Goal: Task Accomplishment & Management: Use online tool/utility

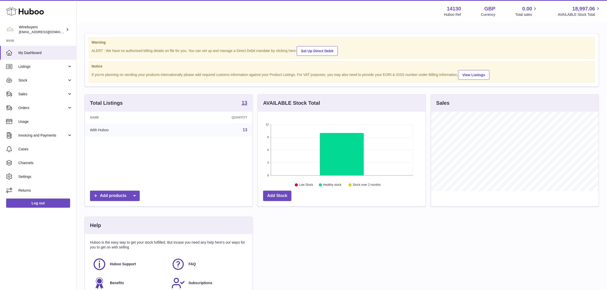
scroll to position [79, 168]
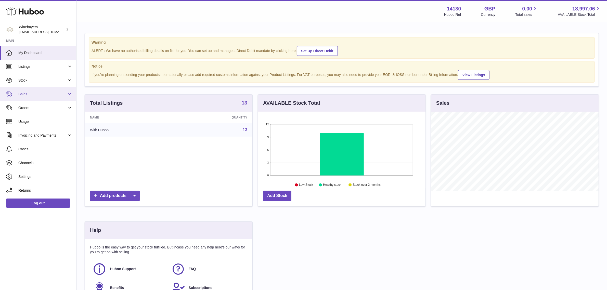
click at [31, 95] on span "Sales" at bounding box center [42, 94] width 49 height 5
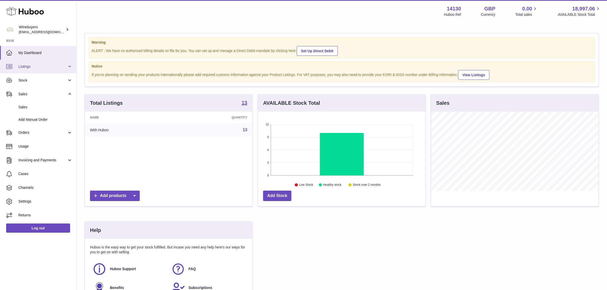
click at [46, 63] on link "Listings" at bounding box center [38, 67] width 76 height 14
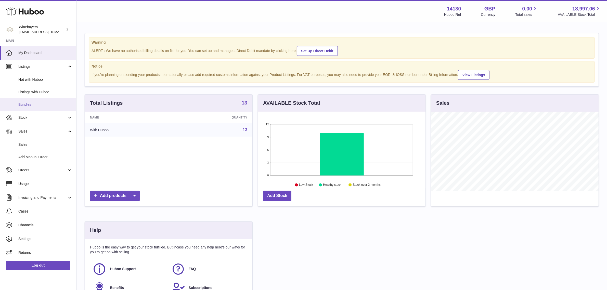
click at [45, 106] on span "Bundles" at bounding box center [45, 104] width 54 height 5
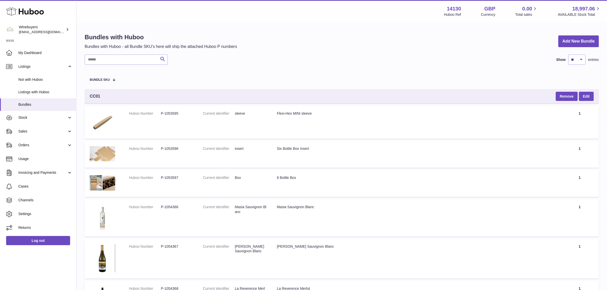
click at [316, 41] on div "Bundles with Huboo Bundles with Huboo - all Bundle SKU's here will ship the att…" at bounding box center [342, 41] width 514 height 16
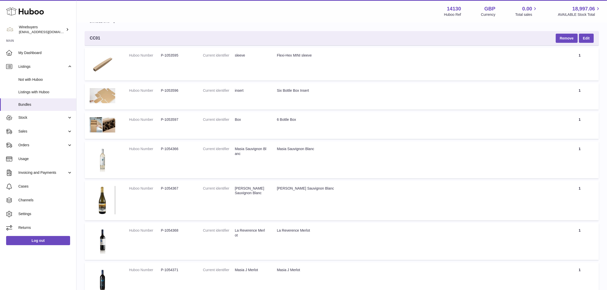
scroll to position [30, 0]
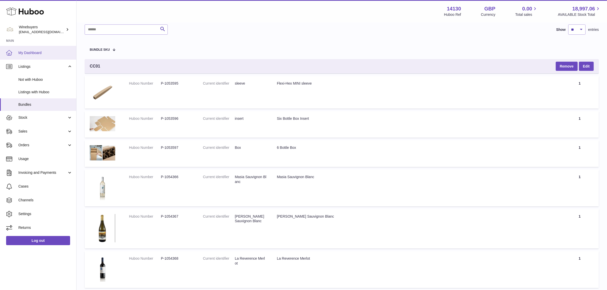
click at [44, 53] on span "My Dashboard" at bounding box center [45, 52] width 54 height 5
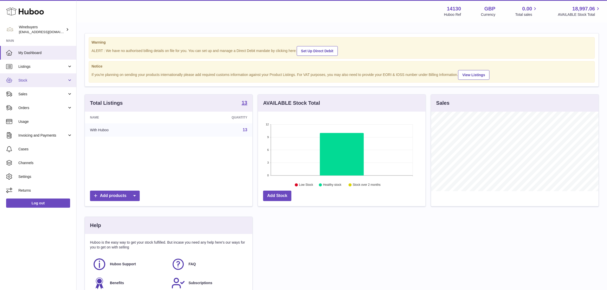
scroll to position [79, 168]
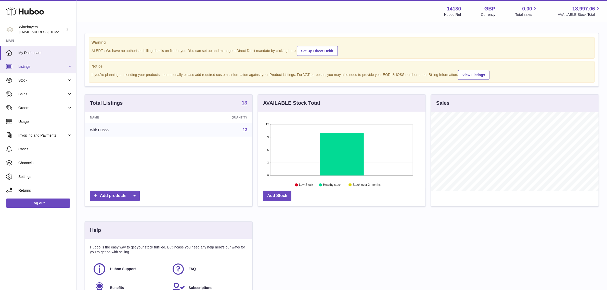
click at [57, 70] on link "Listings" at bounding box center [38, 67] width 76 height 14
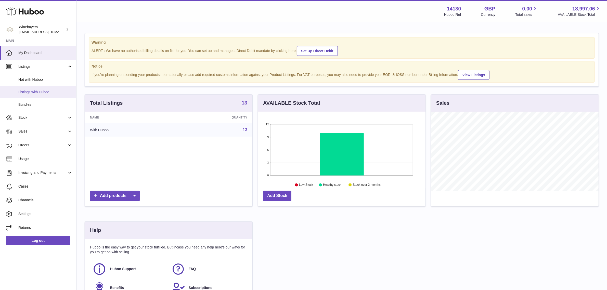
click at [46, 91] on span "Listings with Huboo" at bounding box center [45, 92] width 54 height 5
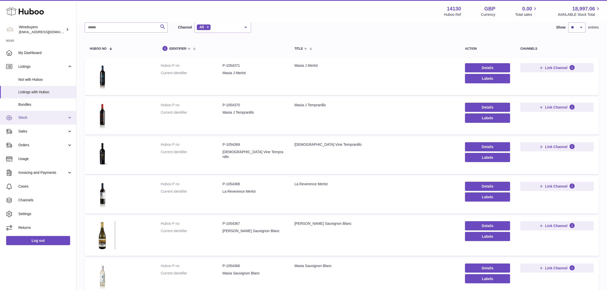
scroll to position [32, 0]
click at [37, 120] on link "Stock" at bounding box center [38, 118] width 76 height 14
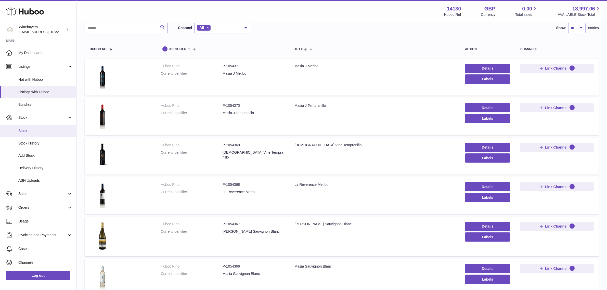
click at [38, 133] on span "Stock" at bounding box center [45, 131] width 54 height 5
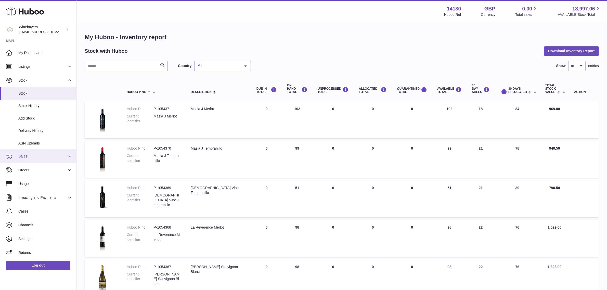
click at [36, 156] on span "Sales" at bounding box center [42, 156] width 49 height 5
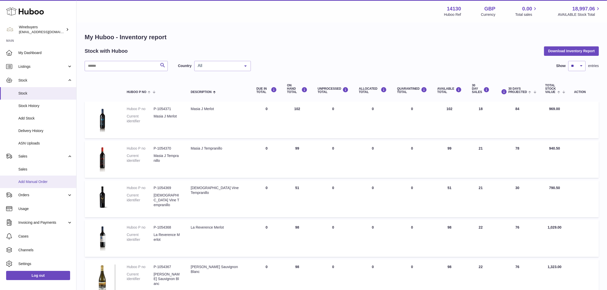
click at [41, 178] on link "Add Manual Order" at bounding box center [38, 182] width 76 height 12
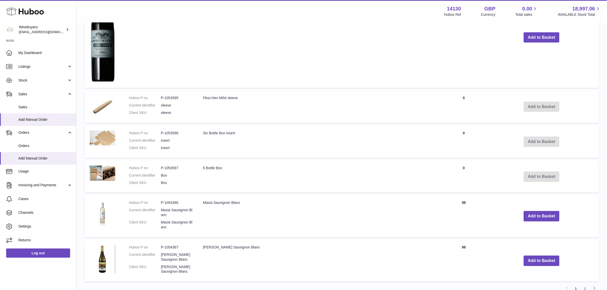
scroll to position [531, 0]
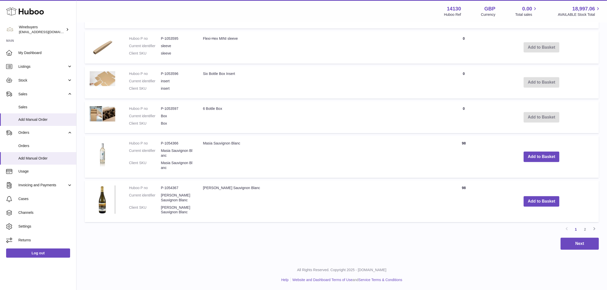
click at [312, 120] on td "6 Bottle Box" at bounding box center [321, 117] width 246 height 32
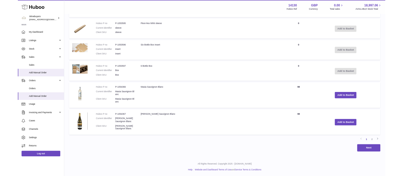
scroll to position [530, 0]
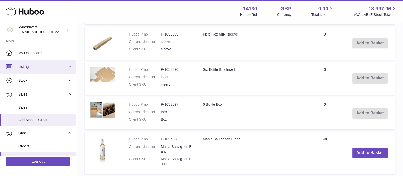
click at [40, 68] on span "Listings" at bounding box center [42, 66] width 49 height 5
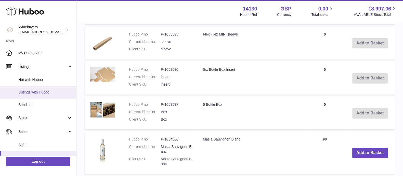
click at [33, 91] on span "Listings with Huboo" at bounding box center [45, 92] width 54 height 5
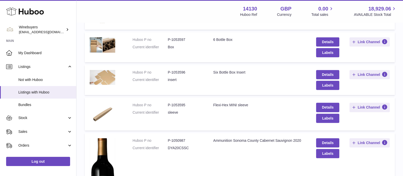
scroll to position [298, 0]
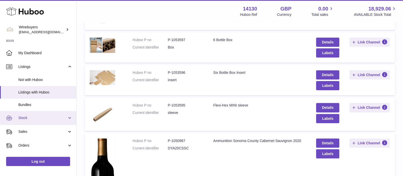
click at [42, 117] on span "Stock" at bounding box center [42, 117] width 49 height 5
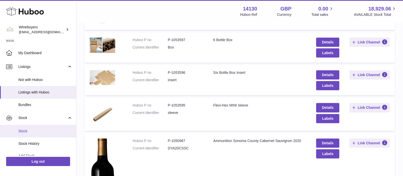
click at [25, 130] on span "Stock" at bounding box center [45, 131] width 54 height 5
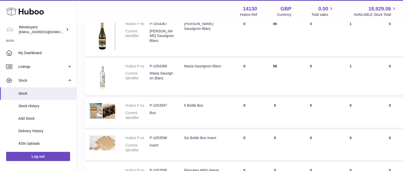
scroll to position [281, 0]
